Goal: Transaction & Acquisition: Book appointment/travel/reservation

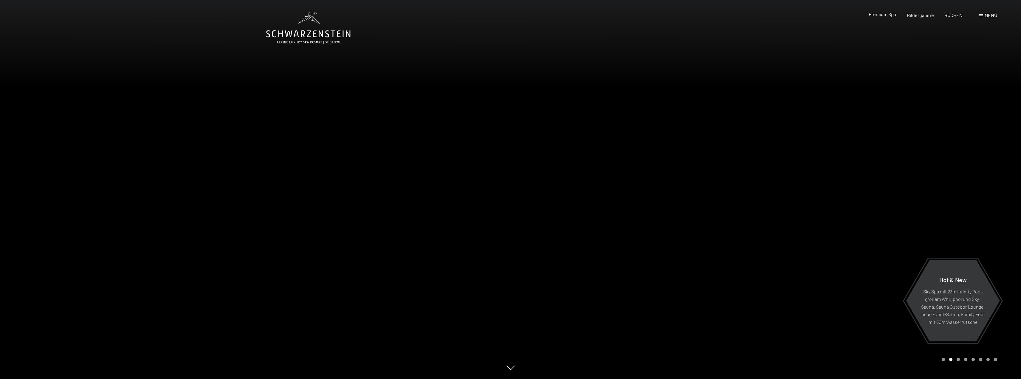
click at [886, 15] on span "Premium Spa" at bounding box center [882, 14] width 27 height 6
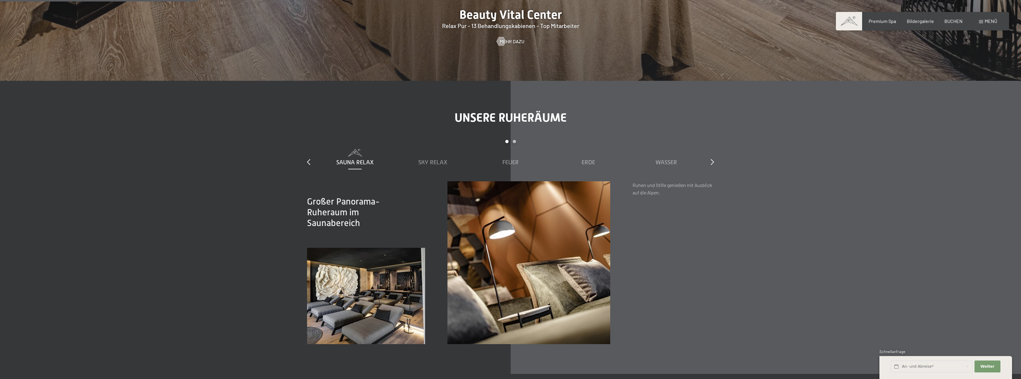
scroll to position [864, 0]
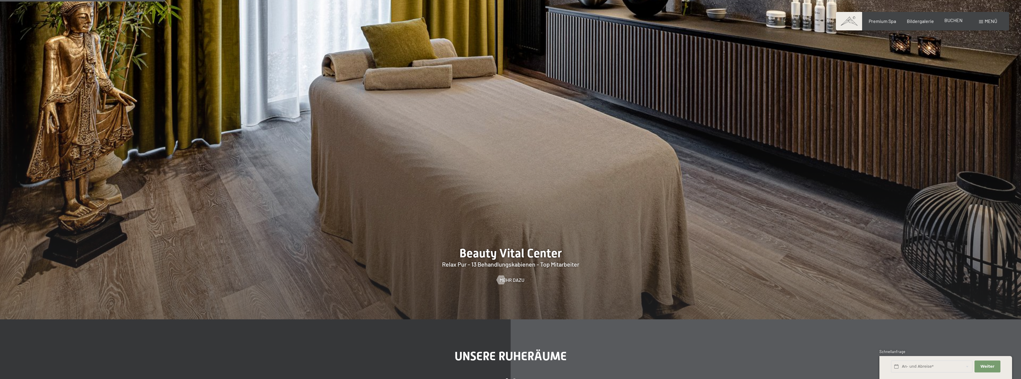
click at [948, 21] on span "BUCHEN" at bounding box center [953, 20] width 18 height 6
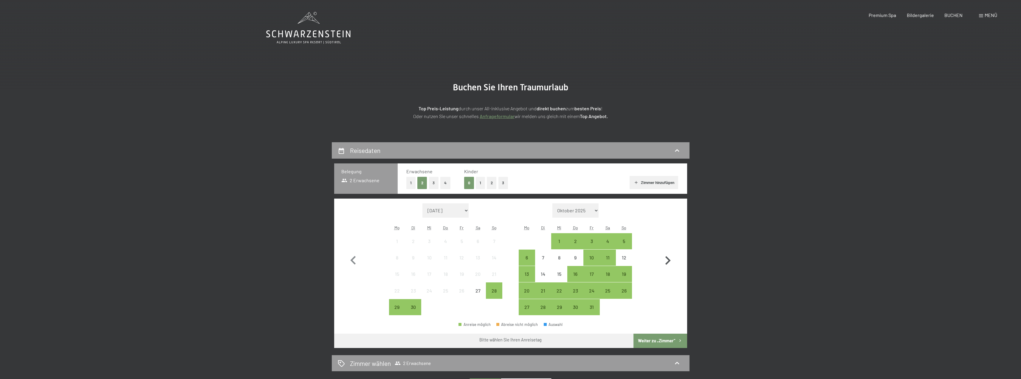
click at [668, 261] on icon "button" at bounding box center [667, 260] width 5 height 9
select select "[DATE]"
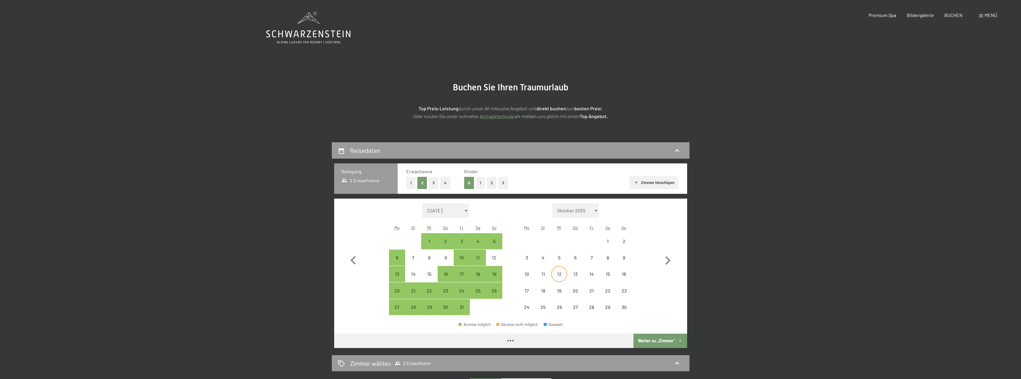
select select "[DATE]"
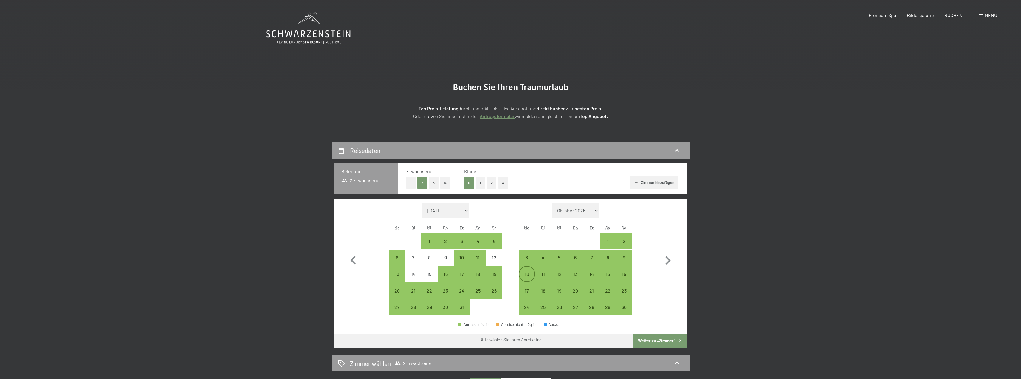
click at [529, 275] on div "10" at bounding box center [526, 279] width 15 height 15
select select "[DATE]"
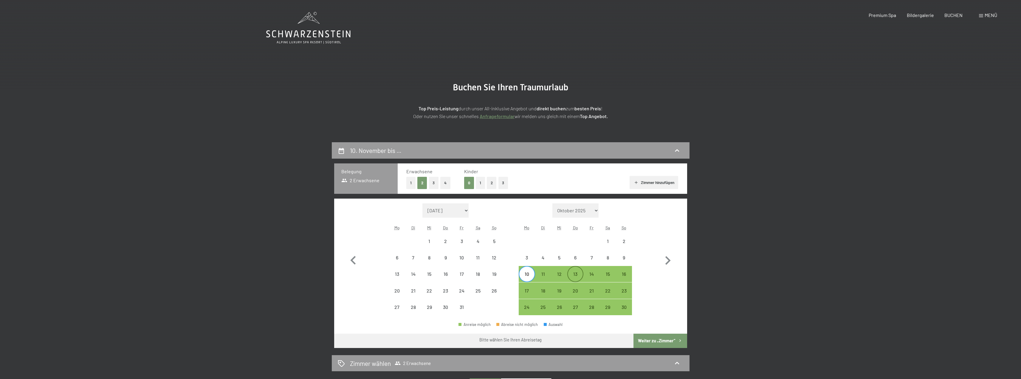
click at [573, 272] on div "13" at bounding box center [575, 279] width 15 height 15
select select "[DATE]"
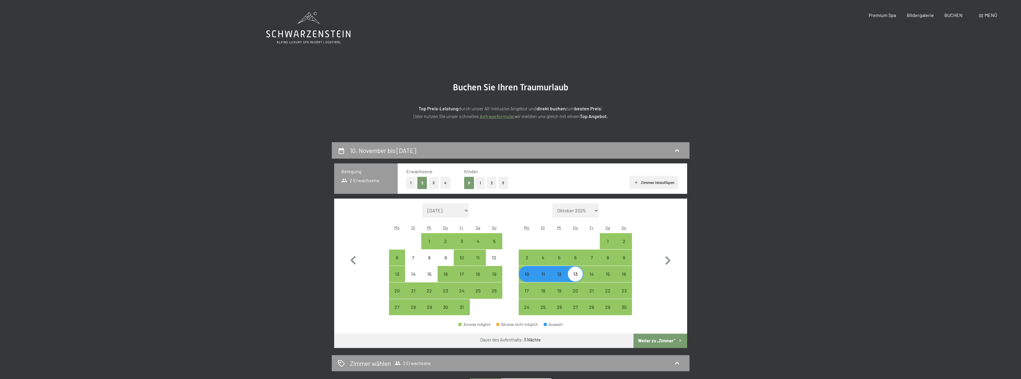
click at [655, 342] on button "Weiter zu „Zimmer“" at bounding box center [659, 341] width 53 height 14
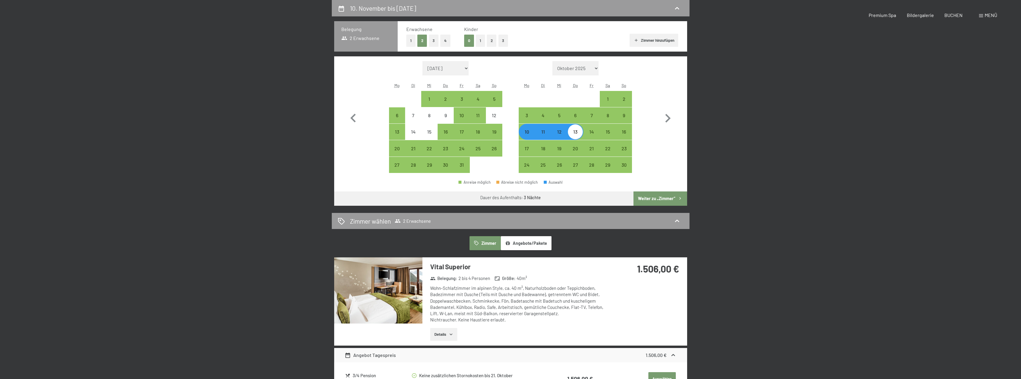
select select "[DATE]"
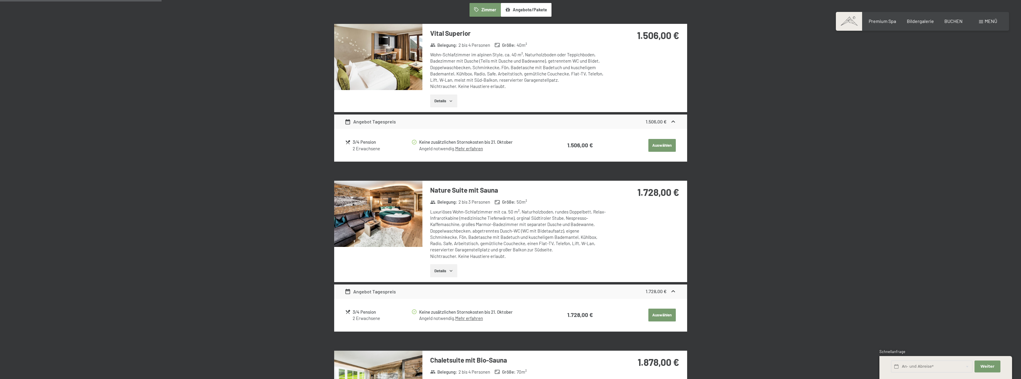
scroll to position [172, 0]
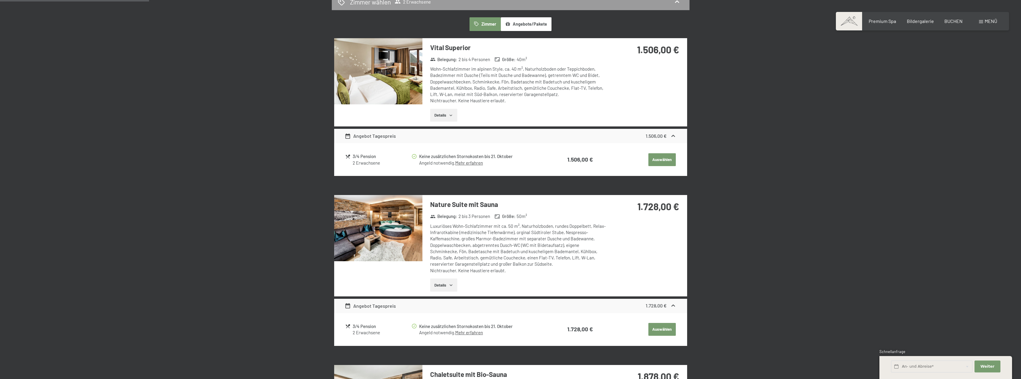
click at [448, 286] on button "Details" at bounding box center [443, 284] width 27 height 13
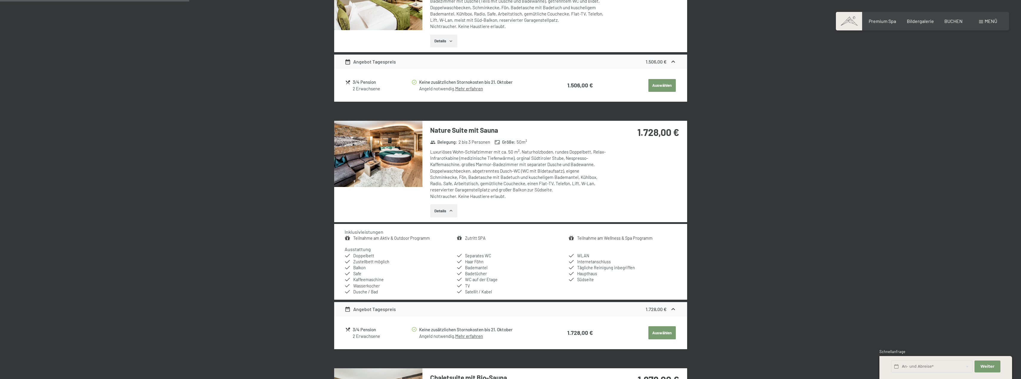
scroll to position [261, 0]
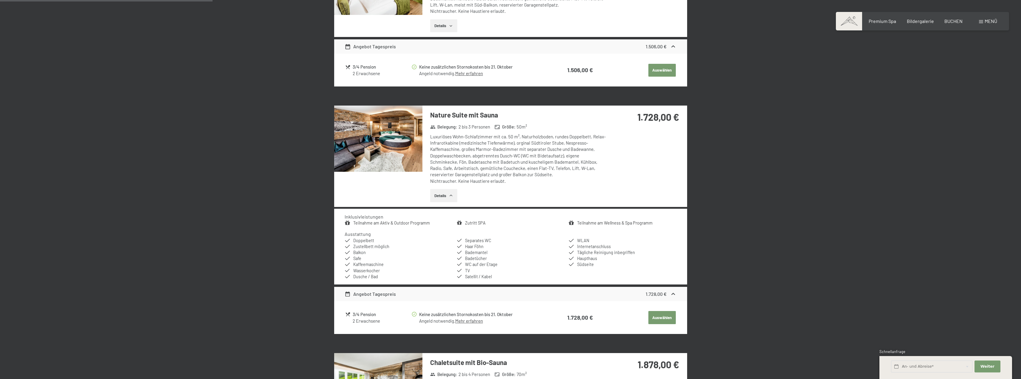
click at [385, 149] on img at bounding box center [378, 139] width 88 height 66
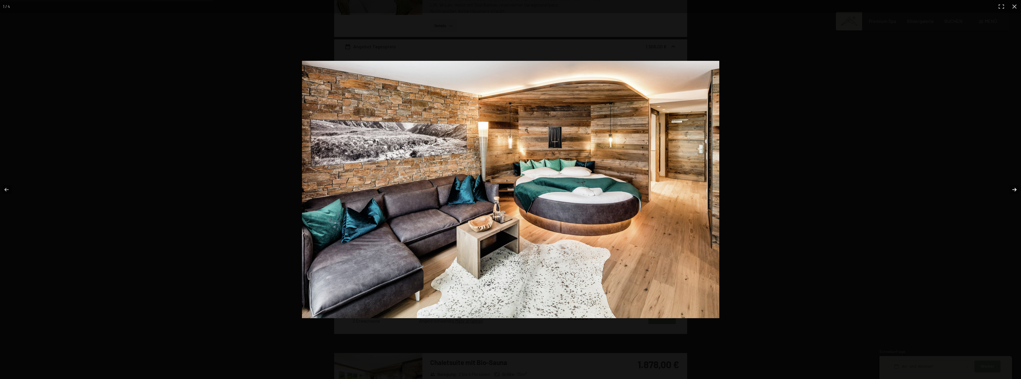
click at [1016, 189] on button "button" at bounding box center [1010, 190] width 21 height 30
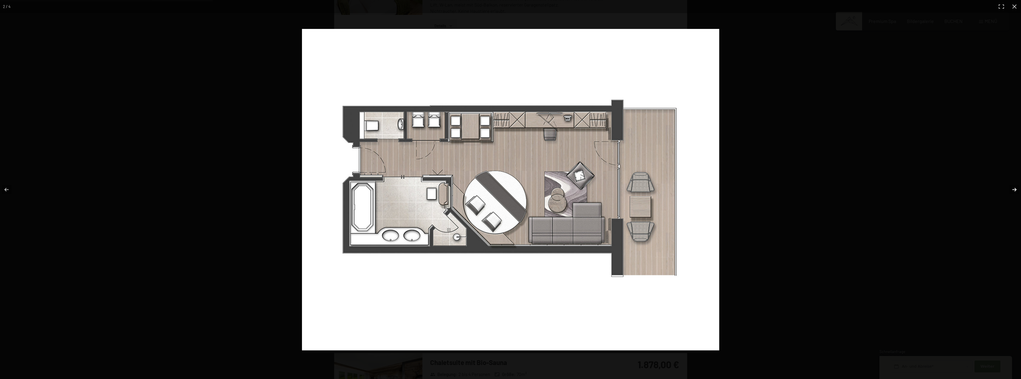
click at [1017, 190] on button "button" at bounding box center [1010, 190] width 21 height 30
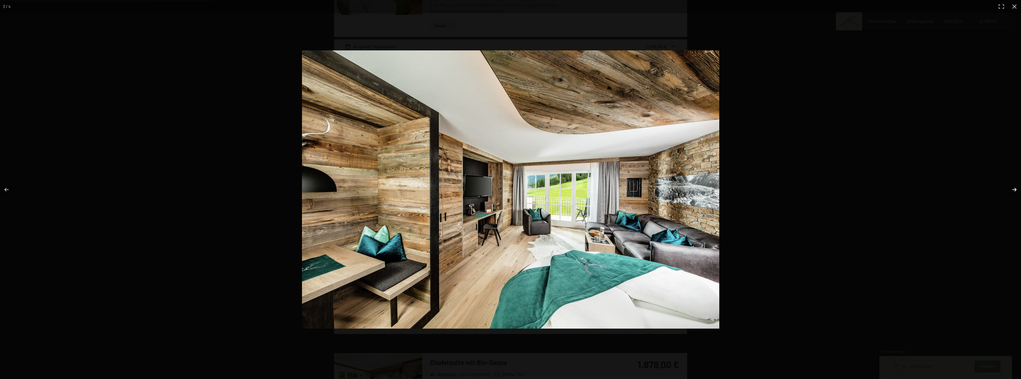
click at [1017, 190] on button "button" at bounding box center [1010, 190] width 21 height 30
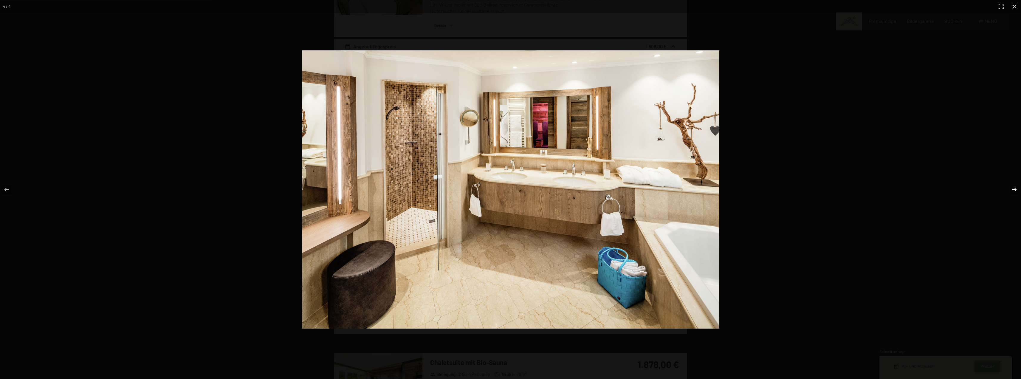
click at [1017, 190] on button "button" at bounding box center [1010, 190] width 21 height 30
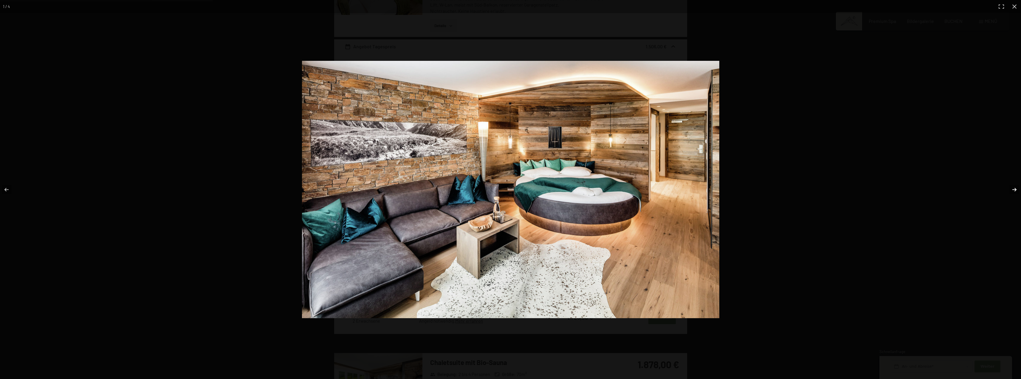
click at [1017, 190] on button "button" at bounding box center [1010, 190] width 21 height 30
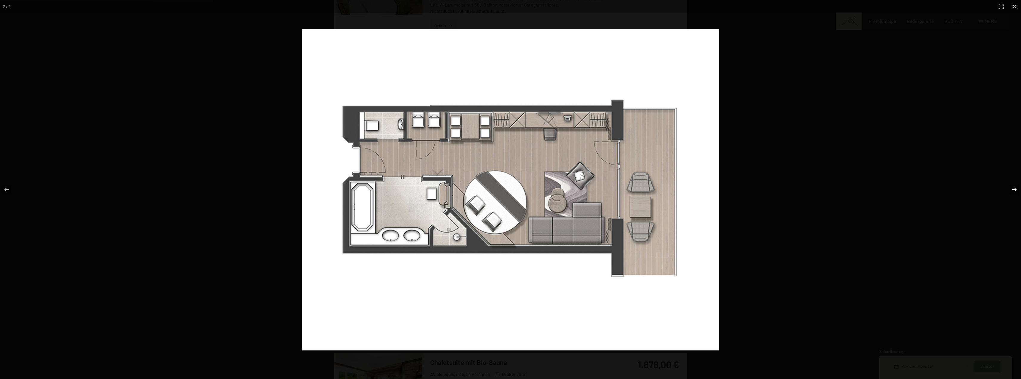
click at [1017, 190] on button "button" at bounding box center [1010, 190] width 21 height 30
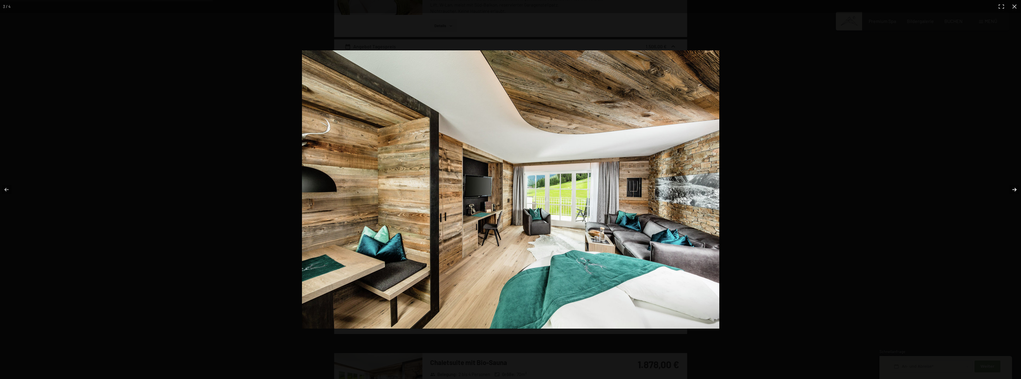
click at [1016, 192] on button "button" at bounding box center [1010, 190] width 21 height 30
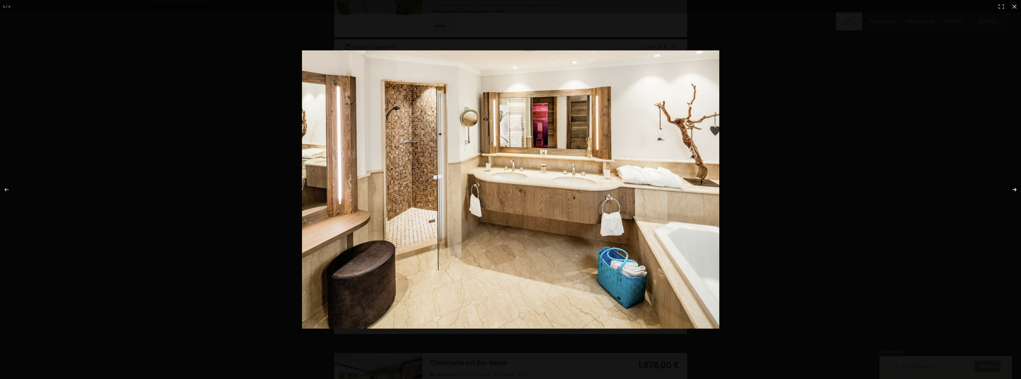
click at [1016, 190] on button "button" at bounding box center [1010, 190] width 21 height 30
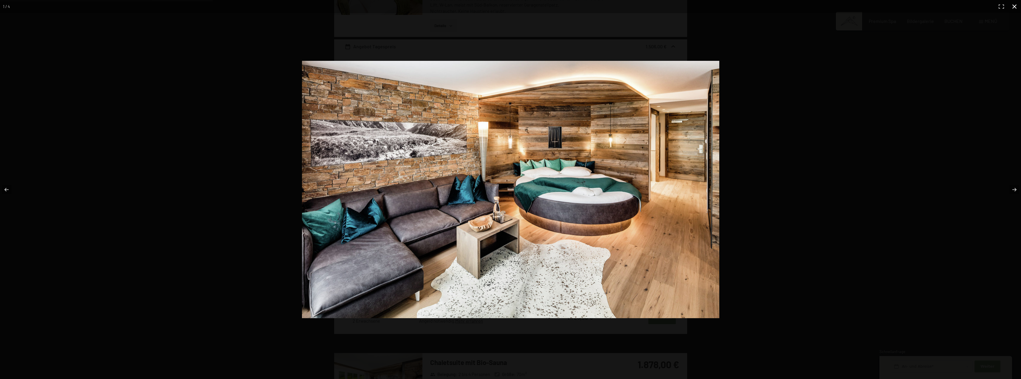
click at [1015, 8] on button "button" at bounding box center [1014, 6] width 13 height 13
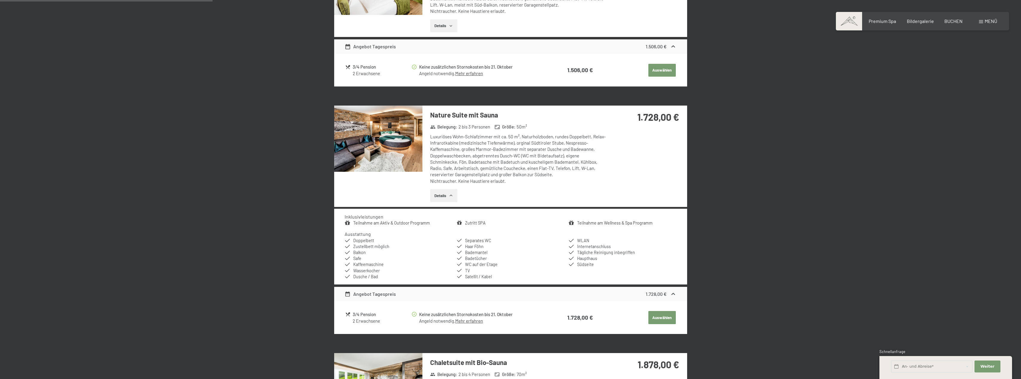
drag, startPoint x: 503, startPoint y: 119, endPoint x: 445, endPoint y: 114, distance: 58.3
click at [445, 114] on h3 "Nature Suite mit Sauna" at bounding box center [518, 114] width 177 height 9
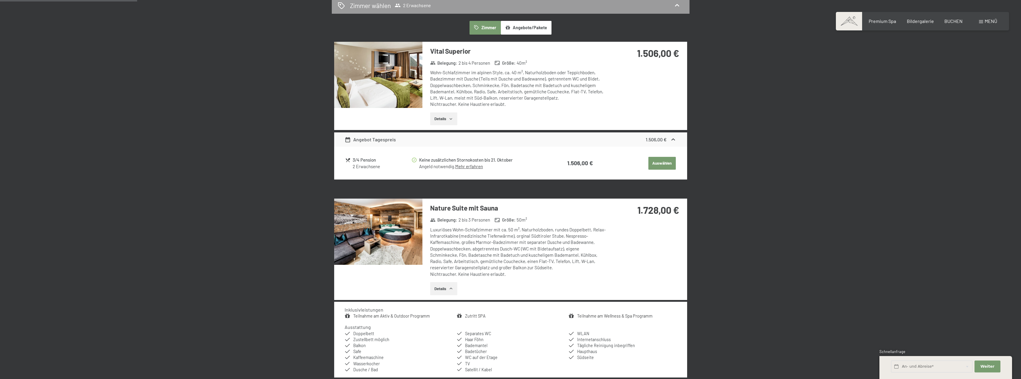
scroll to position [142, 0]
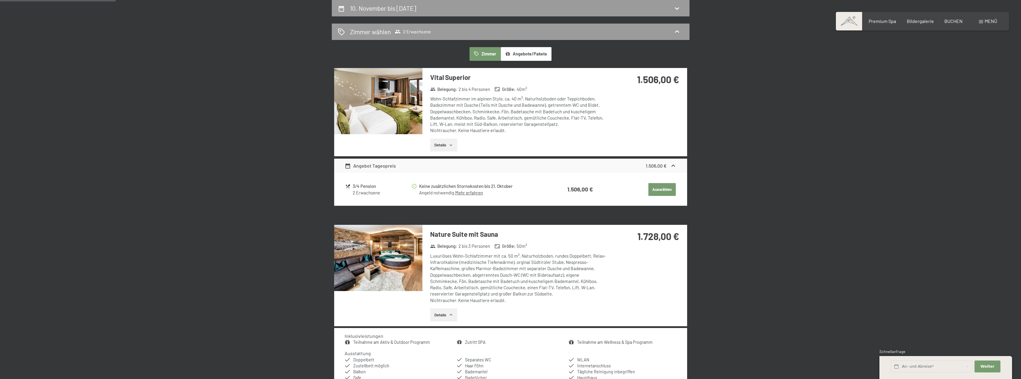
click at [450, 145] on icon "button" at bounding box center [451, 145] width 5 height 5
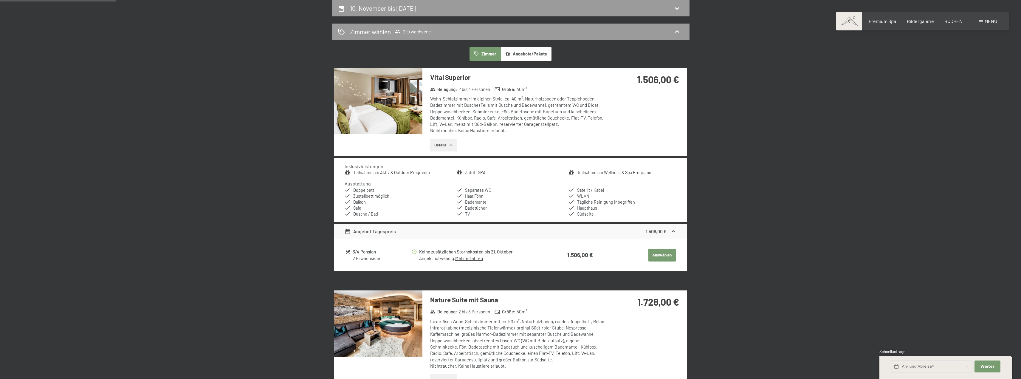
drag, startPoint x: 360, startPoint y: 141, endPoint x: 351, endPoint y: 139, distance: 9.8
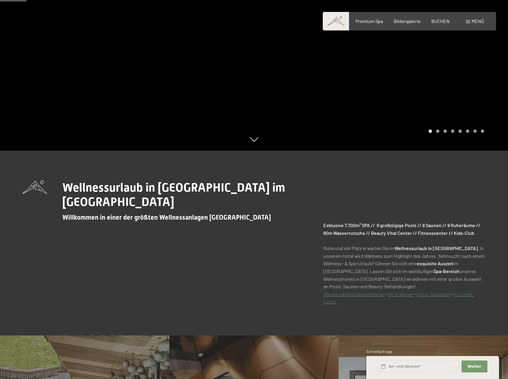
scroll to position [238, 0]
